Goal: Transaction & Acquisition: Subscribe to service/newsletter

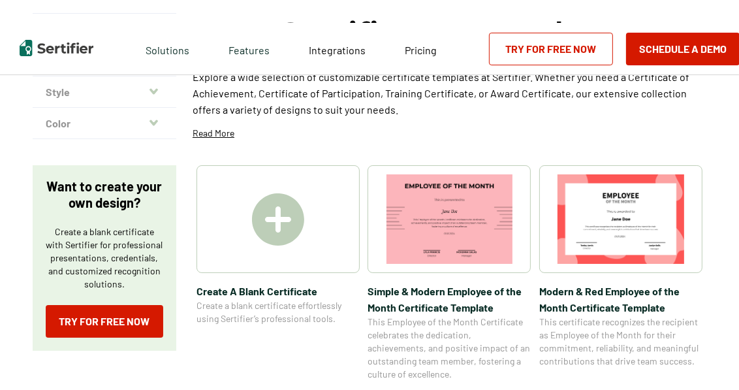
scroll to position [131, 0]
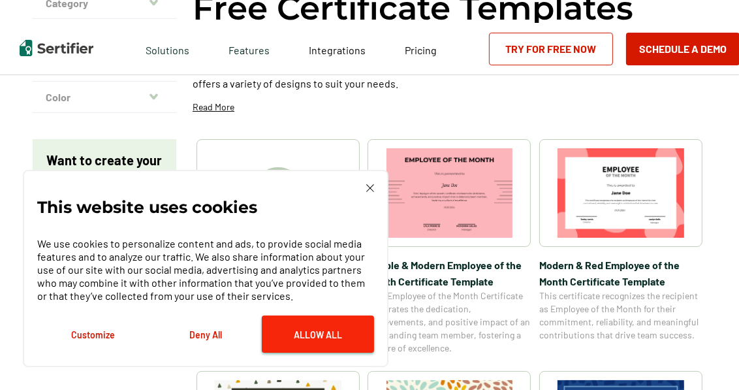
click at [340, 340] on button "Allow All" at bounding box center [318, 333] width 112 height 37
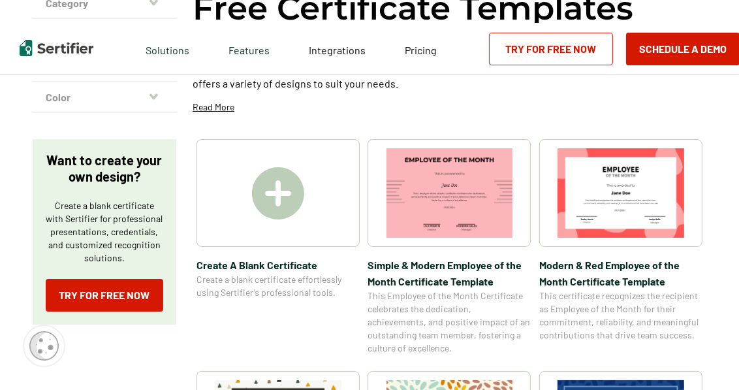
click at [276, 197] on img at bounding box center [278, 193] width 52 height 52
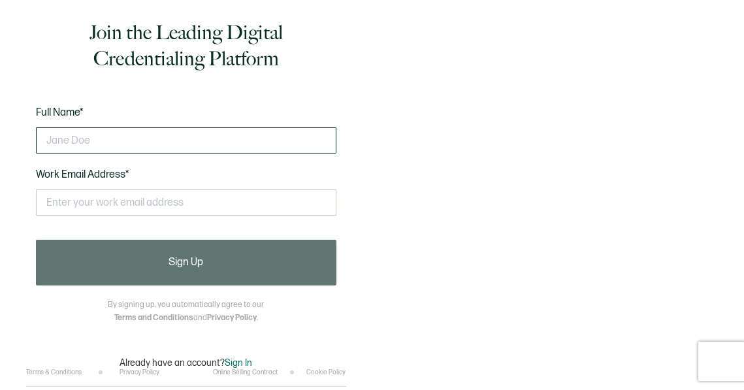
click at [67, 139] on input "text" at bounding box center [186, 140] width 300 height 26
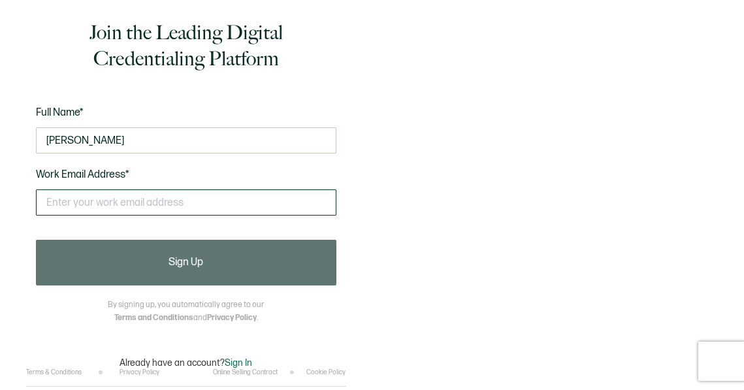
click at [89, 214] on input "text" at bounding box center [186, 202] width 300 height 26
type input "Amanda Sanders"
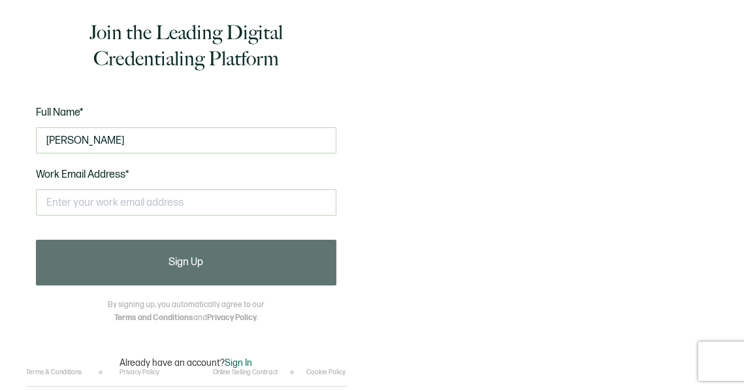
type input "amandafawncarey7377@outlook.com"
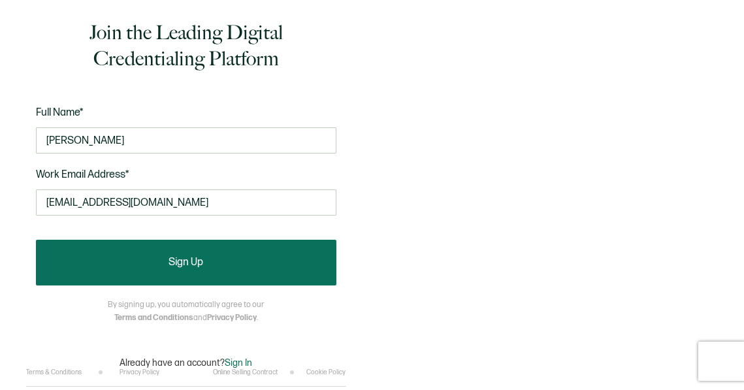
scroll to position [12, 0]
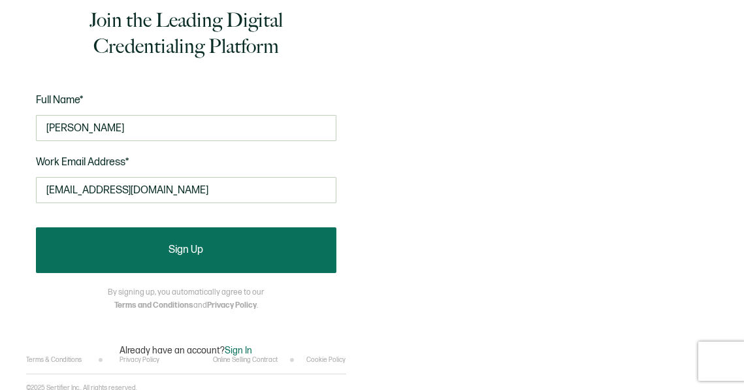
click at [245, 238] on button "Sign Up" at bounding box center [186, 250] width 300 height 46
click at [193, 248] on span "Sign Up" at bounding box center [185, 250] width 35 height 10
